Goal: Task Accomplishment & Management: Manage account settings

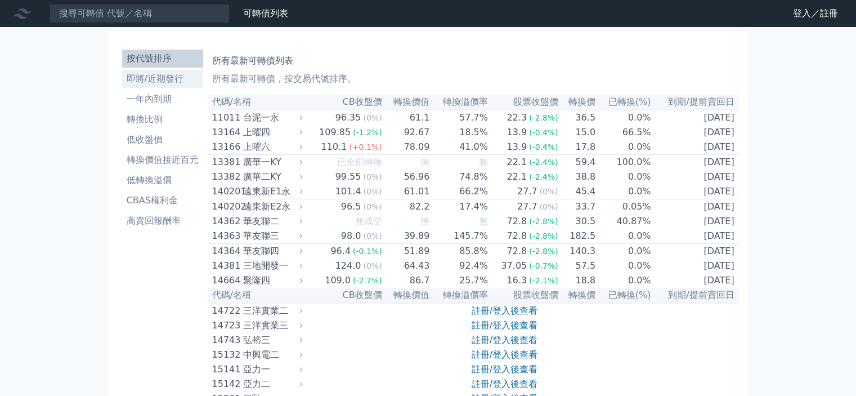
click at [149, 80] on li "即將/近期發行" at bounding box center [162, 79] width 81 height 14
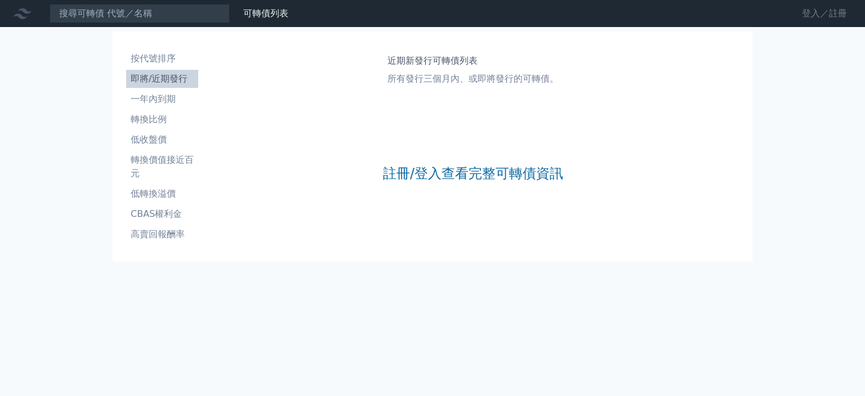
click at [823, 17] on link "登入／註冊" at bounding box center [824, 14] width 63 height 18
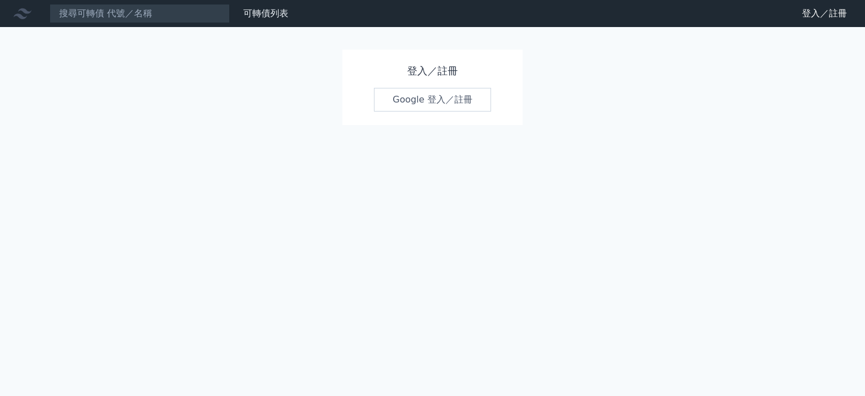
click at [431, 101] on link "Google 登入／註冊" at bounding box center [432, 100] width 117 height 24
